Goal: Transaction & Acquisition: Purchase product/service

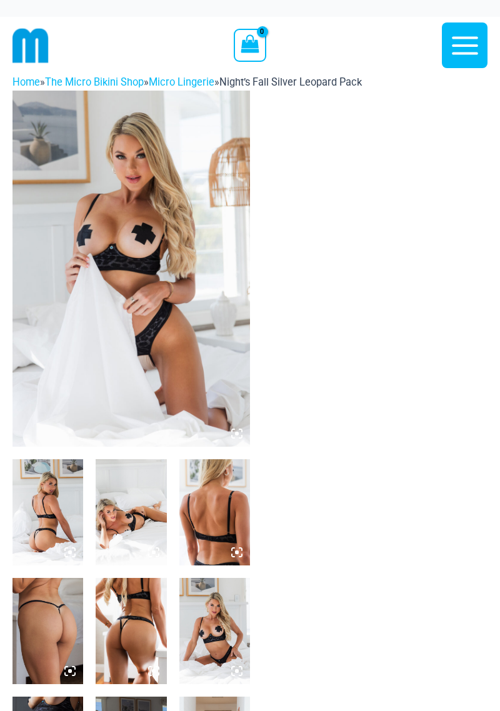
click at [240, 436] on icon at bounding box center [236, 433] width 11 height 11
click at [232, 437] on icon at bounding box center [233, 437] width 2 height 2
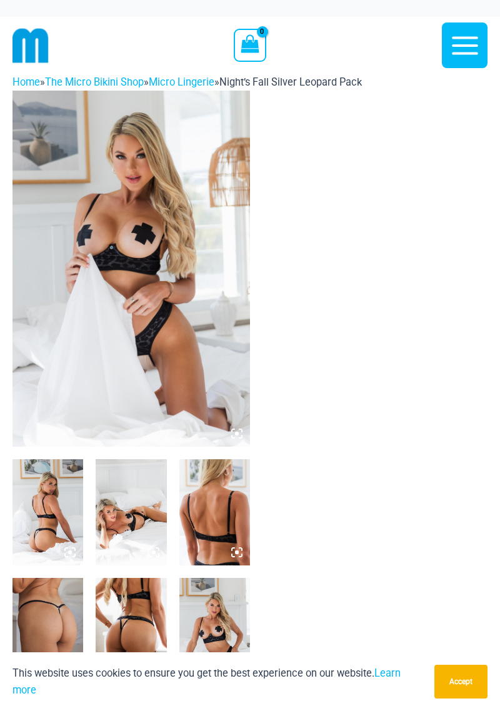
click at [232, 430] on icon at bounding box center [236, 433] width 11 height 11
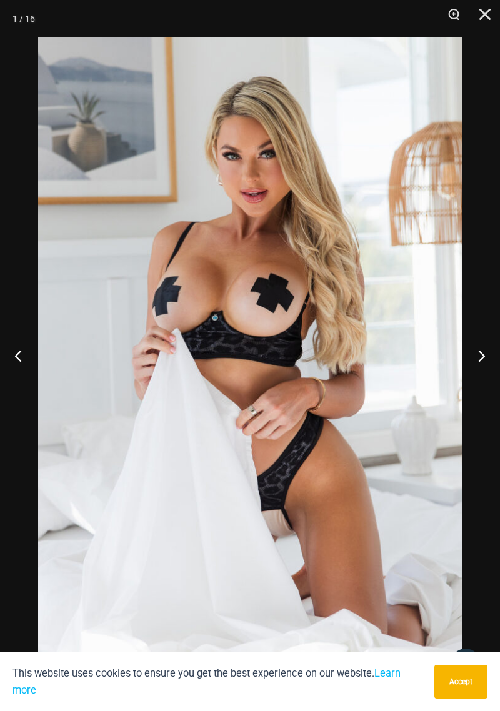
click at [475, 356] on button "Next" at bounding box center [476, 355] width 47 height 62
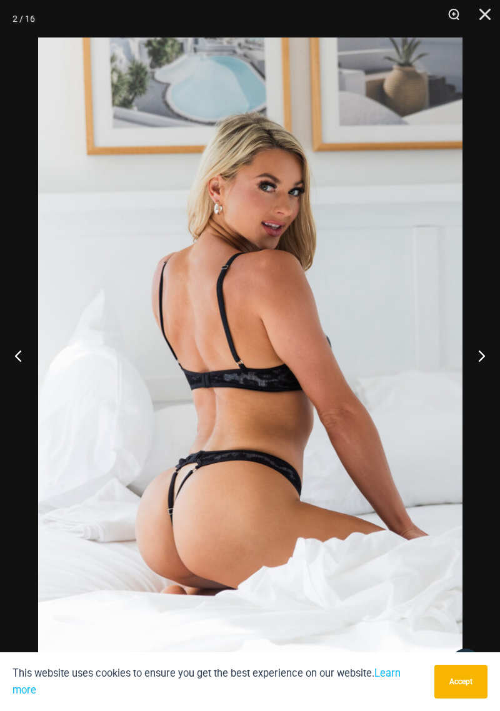
click at [480, 362] on button "Next" at bounding box center [476, 355] width 47 height 62
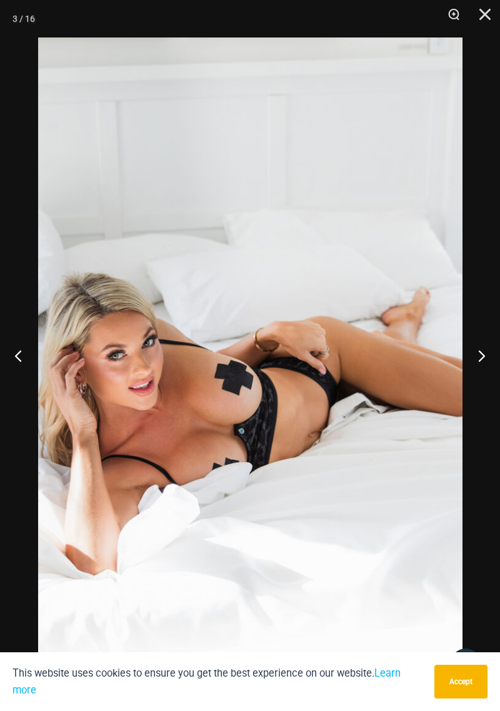
click at [479, 361] on button "Next" at bounding box center [476, 355] width 47 height 62
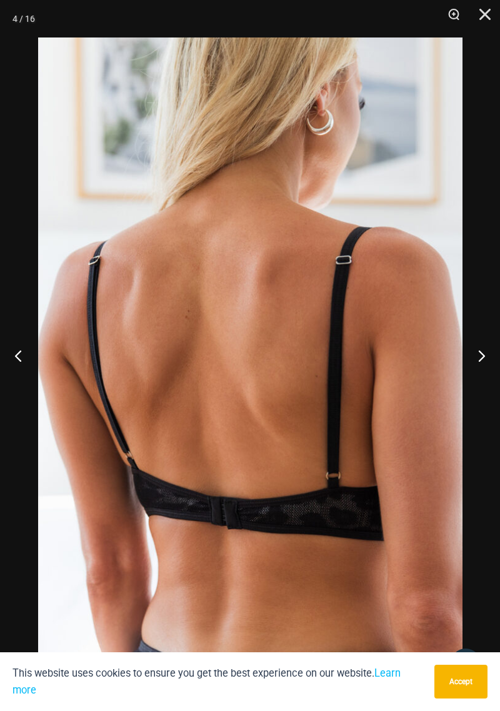
click at [477, 364] on button "Next" at bounding box center [476, 355] width 47 height 62
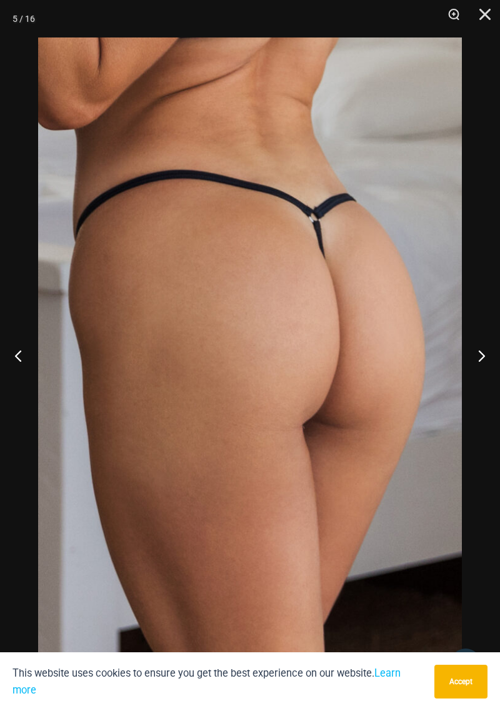
click at [476, 362] on button "Next" at bounding box center [476, 355] width 47 height 62
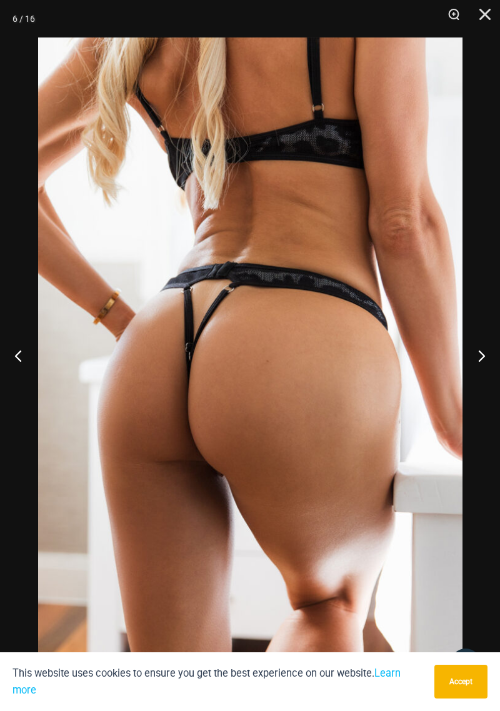
click at [474, 364] on button "Next" at bounding box center [476, 355] width 47 height 62
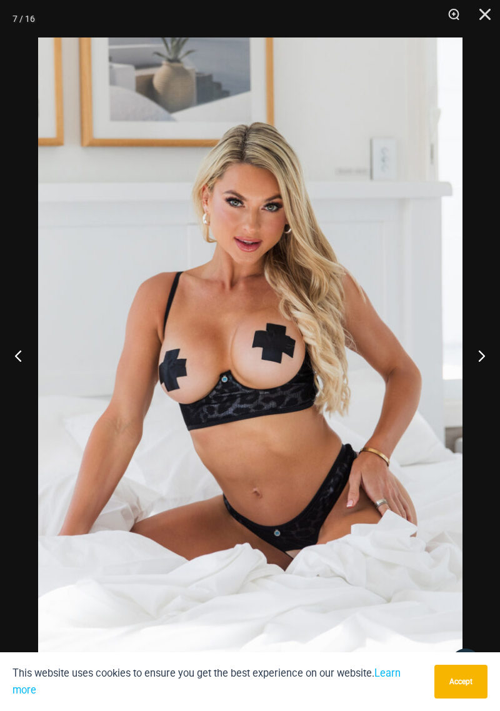
click at [472, 365] on button "Next" at bounding box center [476, 355] width 47 height 62
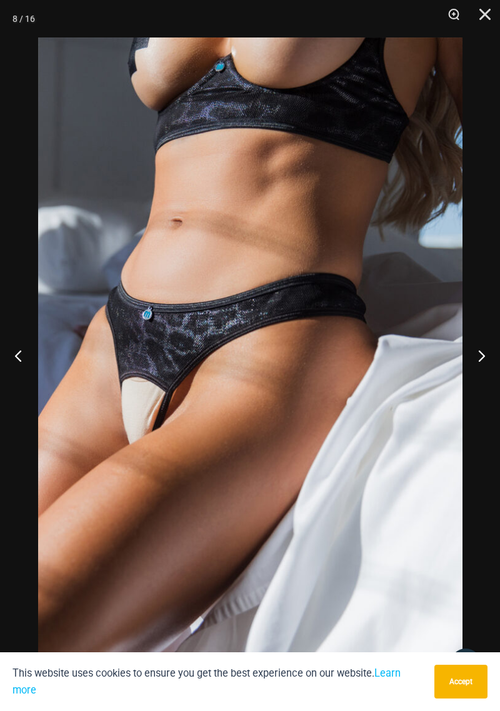
click at [472, 354] on button "Next" at bounding box center [476, 355] width 47 height 62
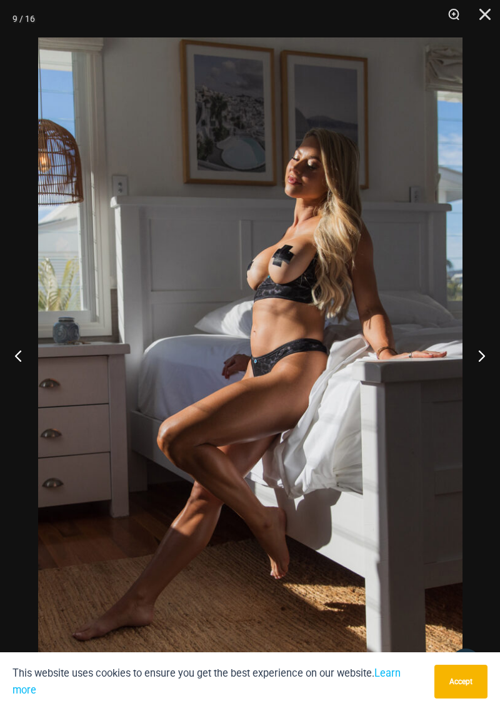
click at [477, 367] on button "Next" at bounding box center [476, 355] width 47 height 62
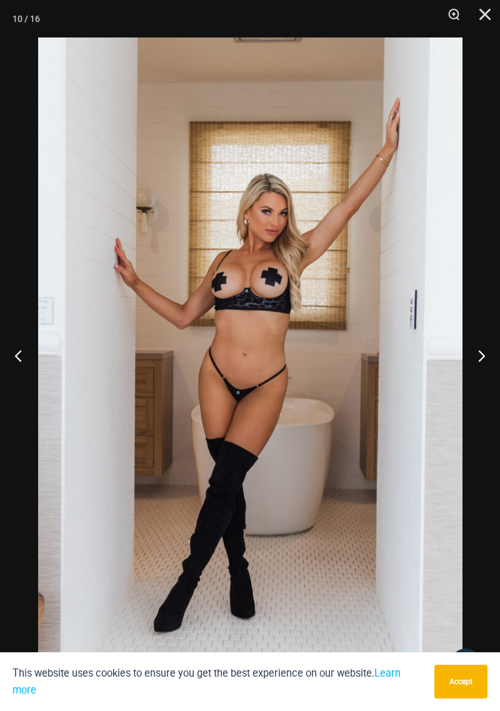
click at [21, 352] on button "Previous" at bounding box center [23, 355] width 47 height 62
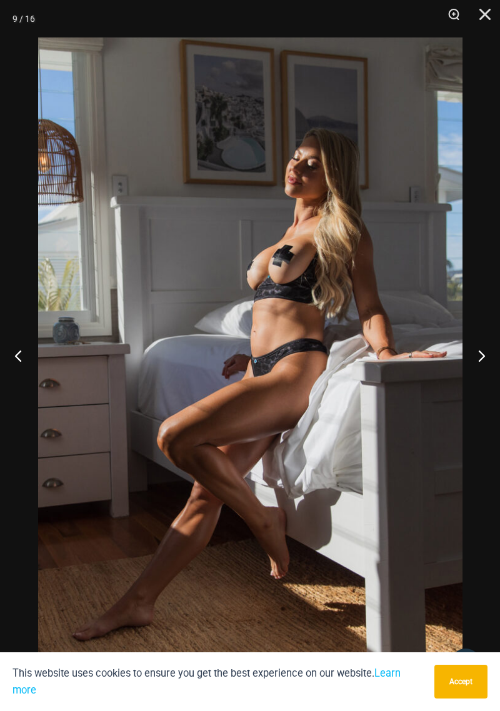
click at [480, 359] on button "Next" at bounding box center [476, 355] width 47 height 62
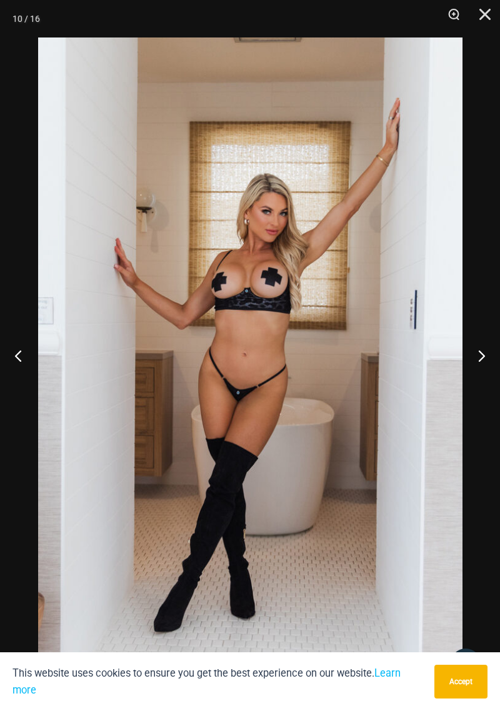
click at [482, 356] on button "Next" at bounding box center [476, 355] width 47 height 62
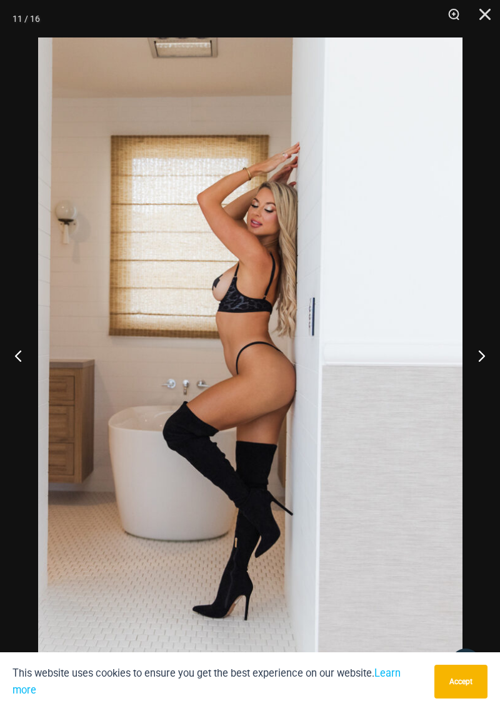
click at [478, 359] on button "Next" at bounding box center [476, 355] width 47 height 62
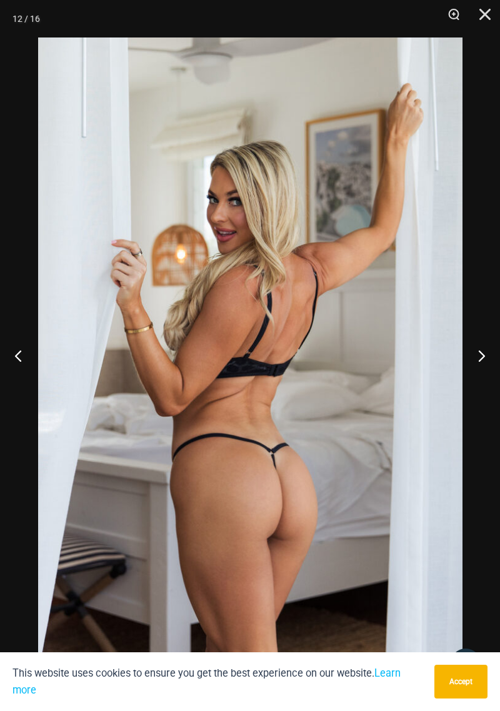
click at [476, 359] on button "Next" at bounding box center [476, 355] width 47 height 62
